Goal: Task Accomplishment & Management: Use online tool/utility

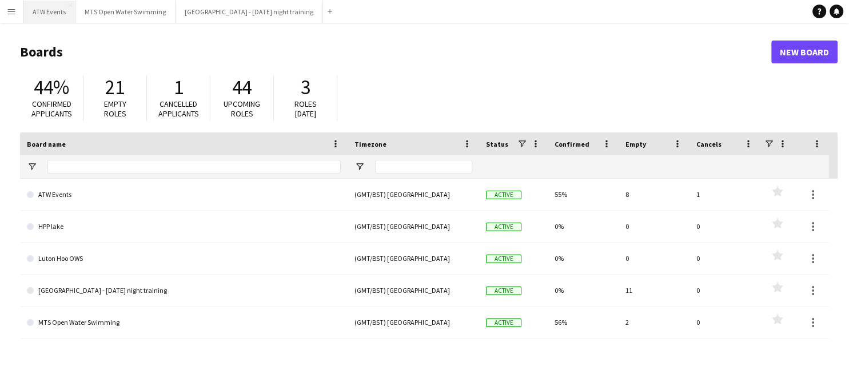
click at [45, 13] on button "ATW Events Close" at bounding box center [49, 12] width 52 height 22
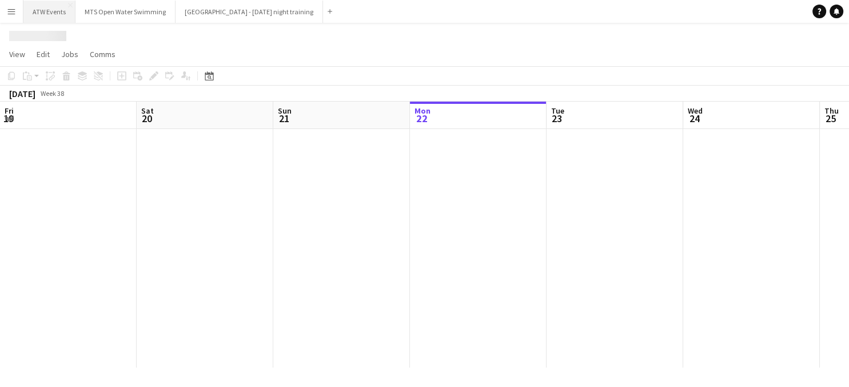
scroll to position [0, 273]
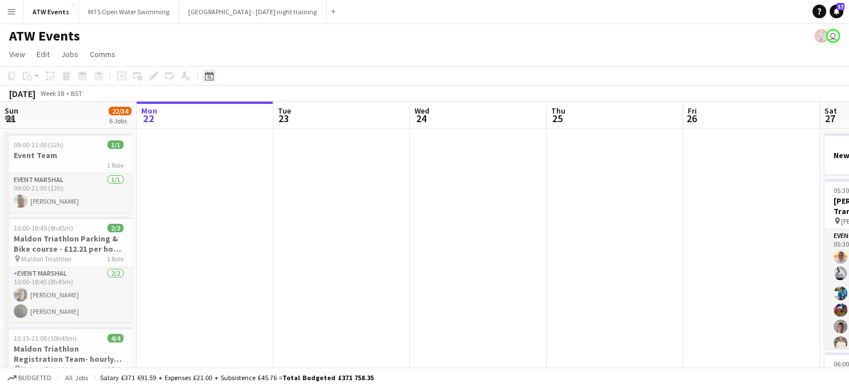
click at [213, 74] on icon at bounding box center [209, 75] width 9 height 9
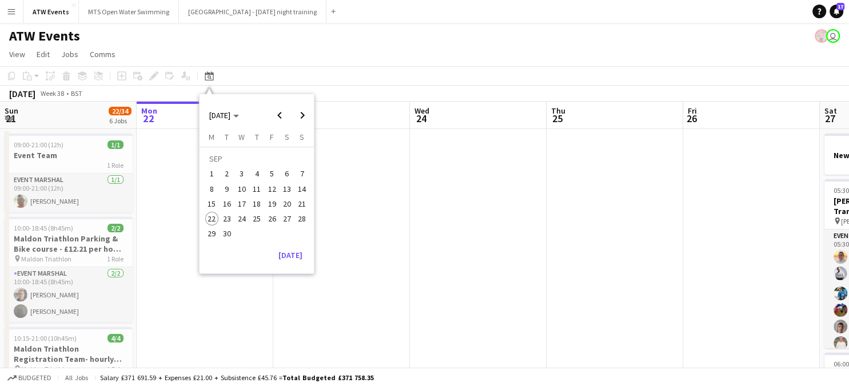
click at [286, 221] on span "27" at bounding box center [287, 219] width 14 height 14
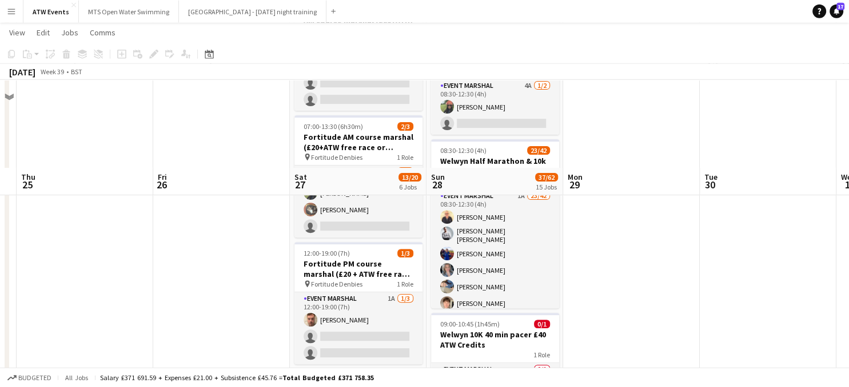
scroll to position [362, 0]
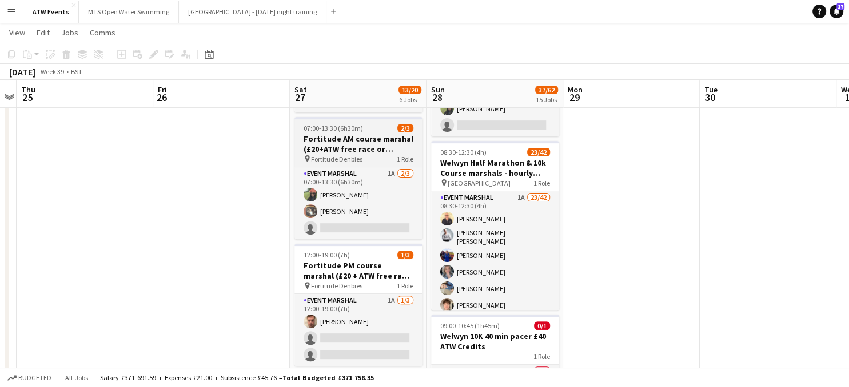
click at [351, 141] on h3 "Fortitude AM course marshal (£20+ATW free race or Hourly)" at bounding box center [358, 144] width 128 height 21
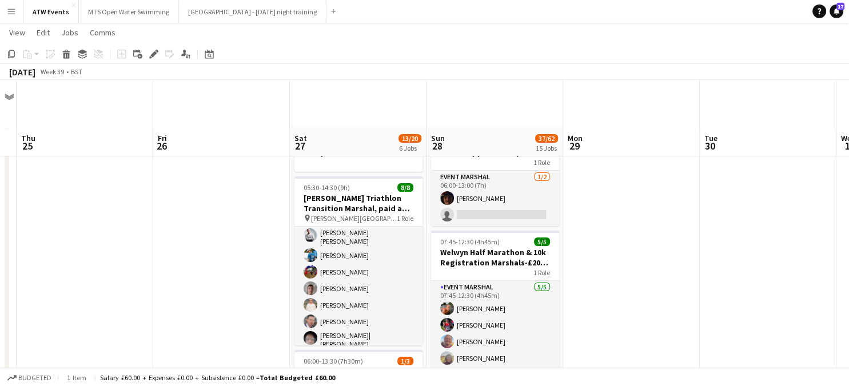
scroll to position [0, 0]
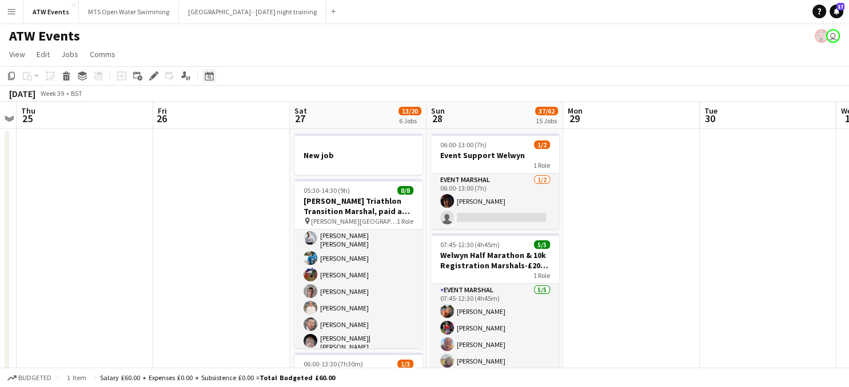
click at [209, 79] on icon "Date picker" at bounding box center [209, 75] width 9 height 9
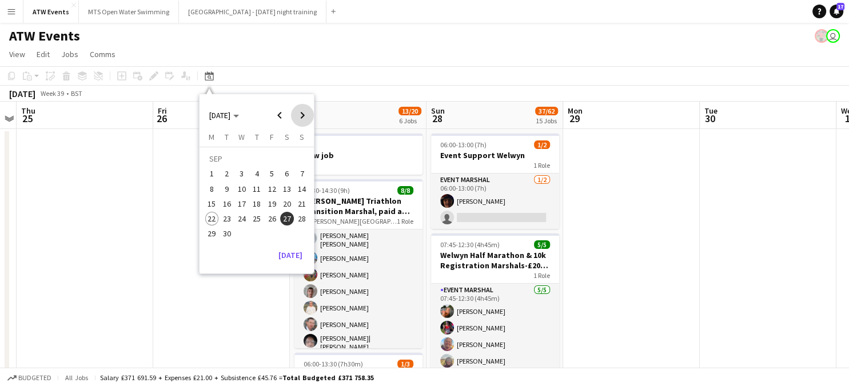
click at [298, 118] on span "Next month" at bounding box center [302, 115] width 23 height 23
click at [287, 177] on span "4" at bounding box center [287, 174] width 14 height 14
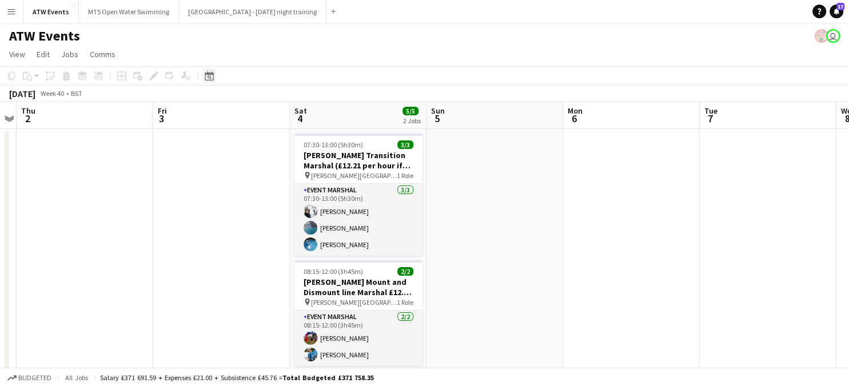
click at [213, 78] on icon at bounding box center [209, 75] width 9 height 9
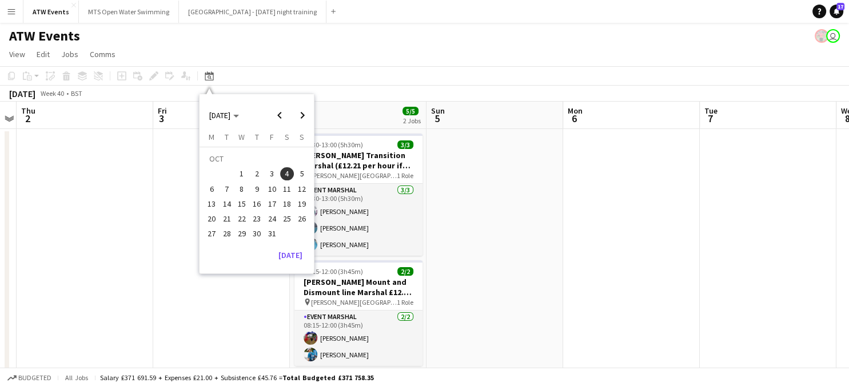
click at [285, 186] on span "11" at bounding box center [287, 189] width 14 height 14
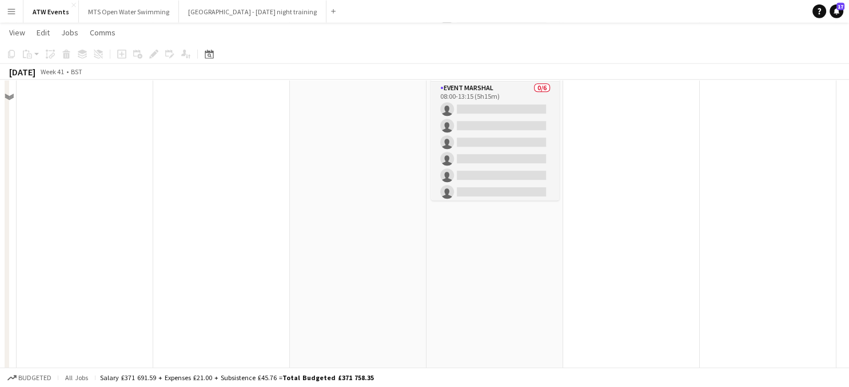
scroll to position [724, 0]
